Goal: Check status: Check status

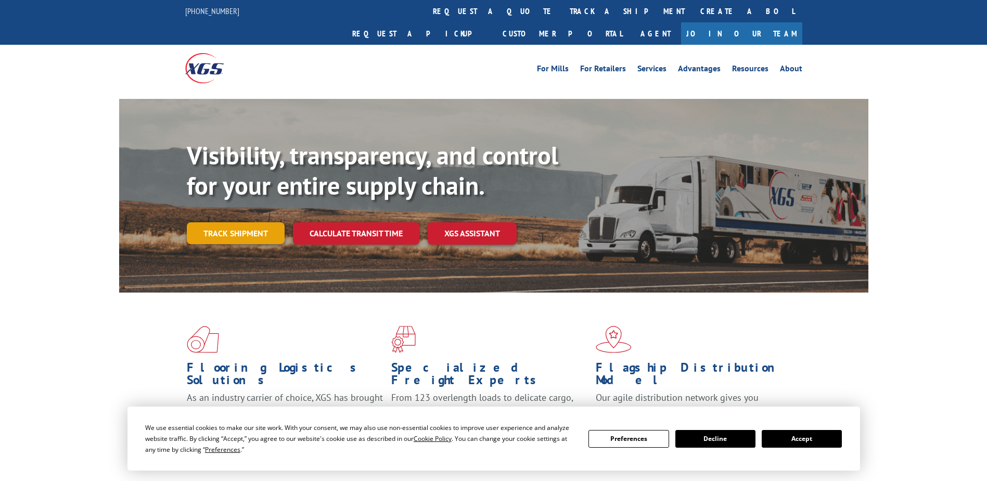
click at [242, 222] on link "Track shipment" at bounding box center [236, 233] width 98 height 22
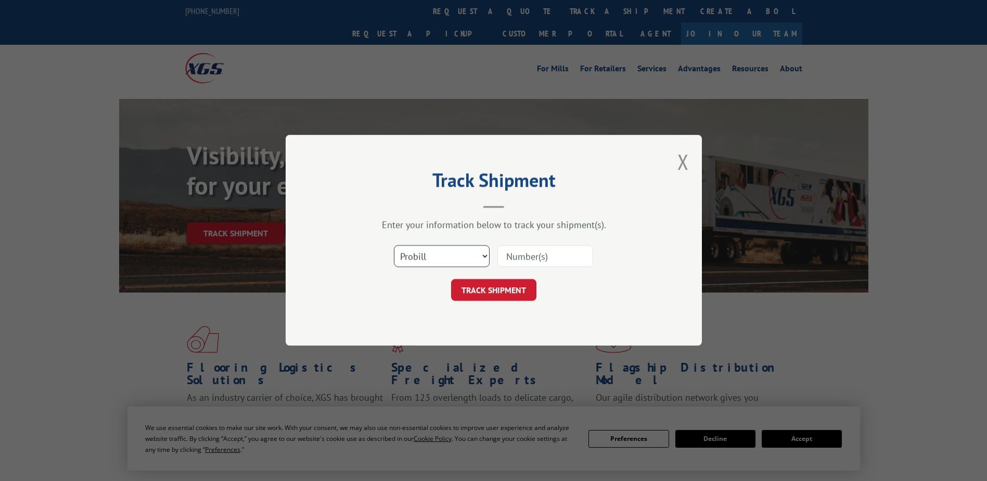
click at [479, 260] on select "Select category... Probill BOL PO" at bounding box center [442, 256] width 96 height 22
click at [394, 245] on select "Select category... Probill BOL PO" at bounding box center [442, 256] width 96 height 22
click at [430, 256] on select "Select category... Probill BOL PO" at bounding box center [442, 256] width 96 height 22
select select "probill"
click at [394, 245] on select "Select category... Probill BOL PO" at bounding box center [442, 256] width 96 height 22
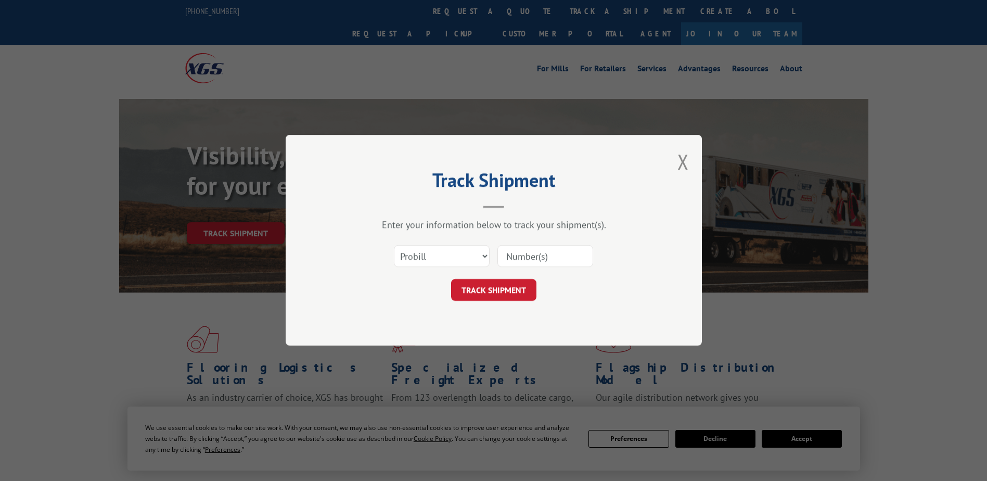
click at [523, 257] on input at bounding box center [545, 256] width 96 height 22
type input "2848140"
click button "TRACK SHIPMENT" at bounding box center [493, 290] width 85 height 22
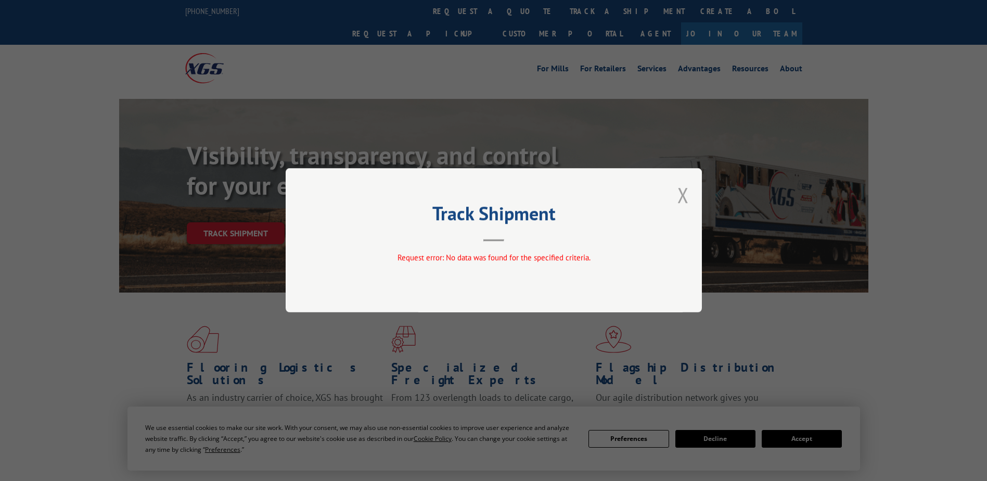
click at [685, 190] on button "Close modal" at bounding box center [682, 195] width 11 height 28
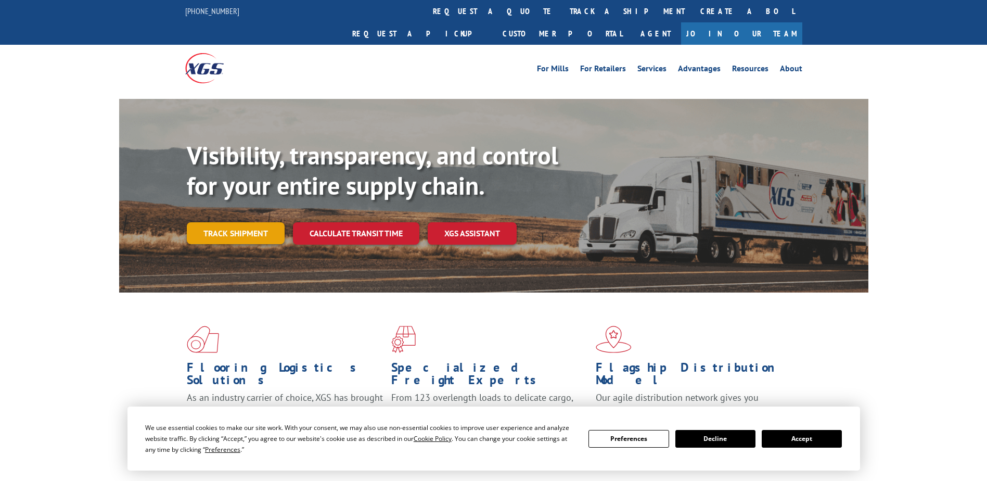
click at [229, 222] on link "Track shipment" at bounding box center [236, 233] width 98 height 22
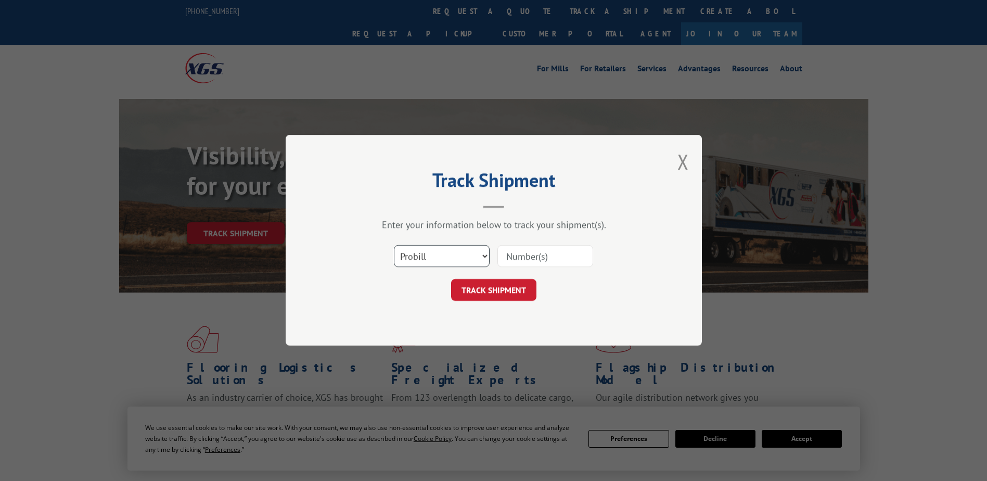
click at [438, 260] on select "Select category... Probill BOL PO" at bounding box center [442, 256] width 96 height 22
select select "bol"
click at [394, 245] on select "Select category... Probill BOL PO" at bounding box center [442, 256] width 96 height 22
click at [521, 254] on input at bounding box center [545, 256] width 96 height 22
type input "2848140"
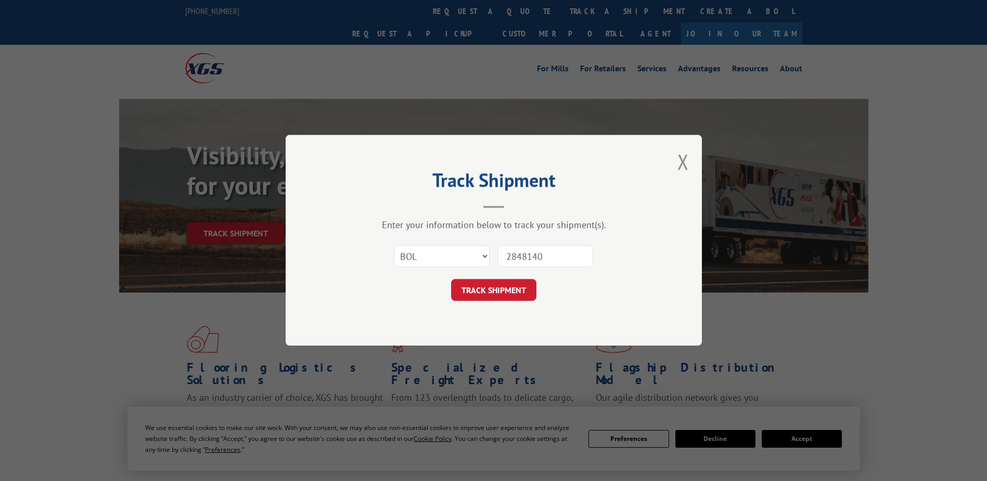
click button "TRACK SHIPMENT" at bounding box center [493, 290] width 85 height 22
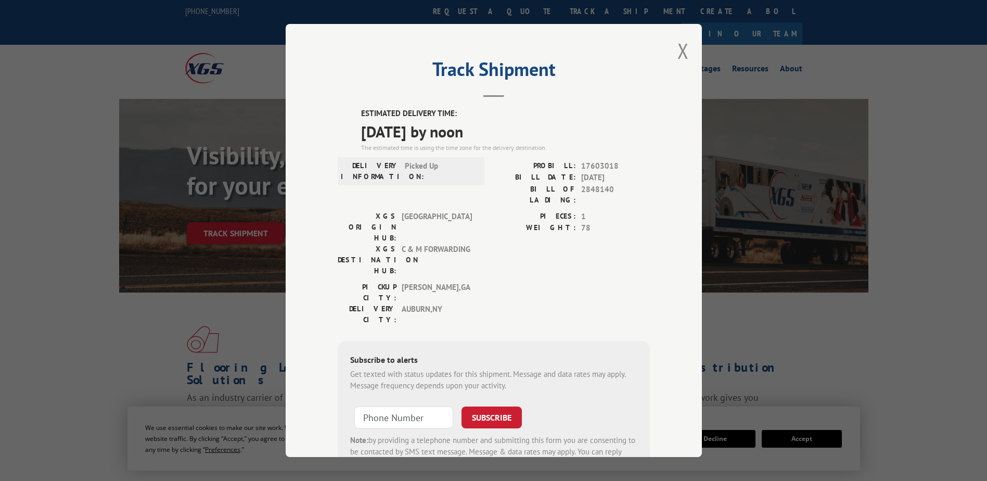
type input "+1 (___) ___-____"
click at [372, 406] on input "+1 (___) ___-____" at bounding box center [403, 417] width 99 height 22
click at [381, 406] on input "+1 (___) ___-____" at bounding box center [403, 417] width 99 height 22
drag, startPoint x: 436, startPoint y: 353, endPoint x: 342, endPoint y: 333, distance: 96.1
click at [342, 341] on div "Subscribe to alerts Get texted with status updates for this shipment. Message a…" at bounding box center [494, 411] width 312 height 141
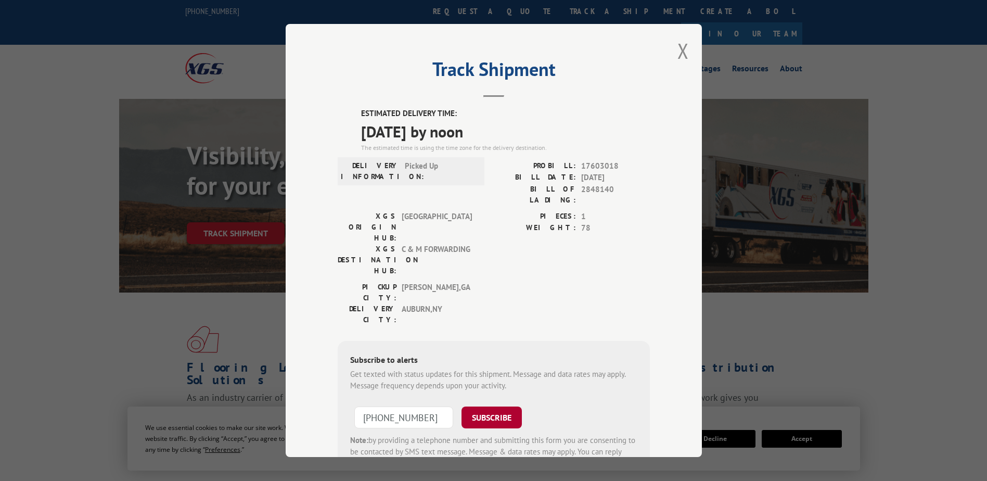
type input "[PHONE_NUMBER]"
click at [494, 406] on button "SUBSCRIBE" at bounding box center [491, 417] width 60 height 22
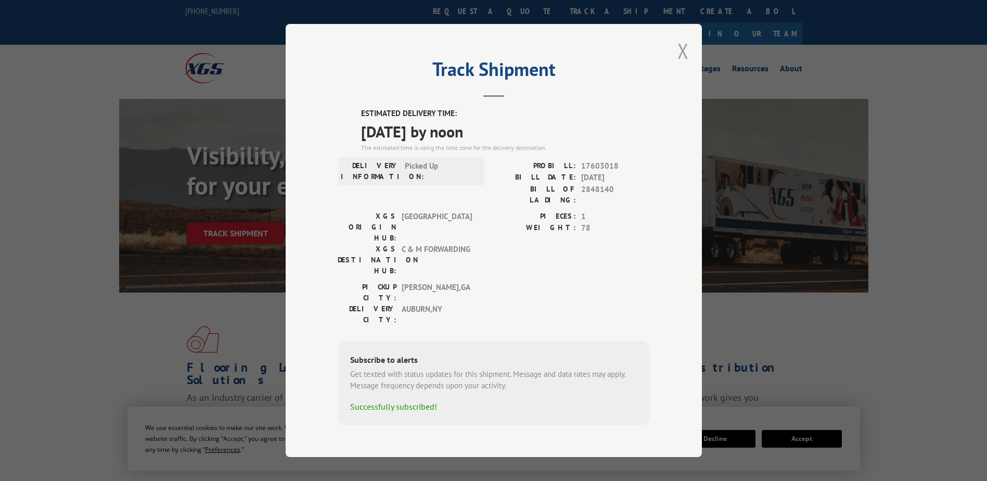
click at [682, 62] on button "Close modal" at bounding box center [682, 51] width 11 height 28
